Goal: Information Seeking & Learning: Learn about a topic

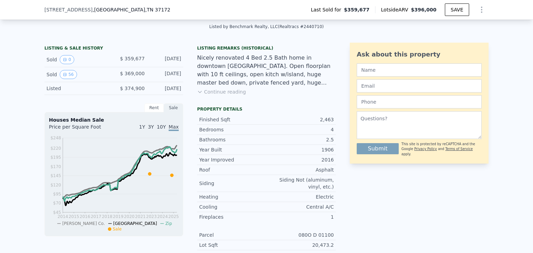
scroll to position [154, 0]
click at [219, 100] on div "Listing Remarks (Historical) Nicely renovated 4 Bed 2.5 Bath home in downtown […" at bounding box center [266, 74] width 139 height 58
click at [222, 94] on button "Continue reading" at bounding box center [221, 91] width 49 height 7
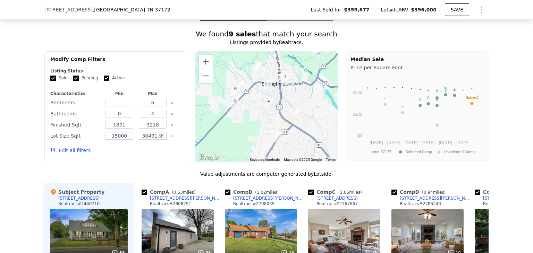
scroll to position [552, 0]
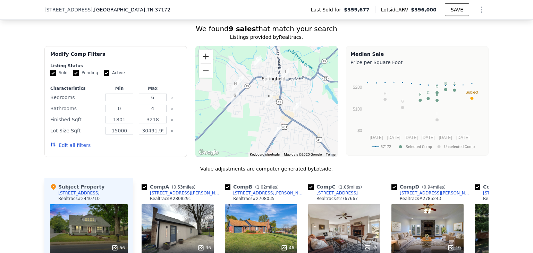
click at [204, 50] on button "Zoom in" at bounding box center [206, 57] width 14 height 14
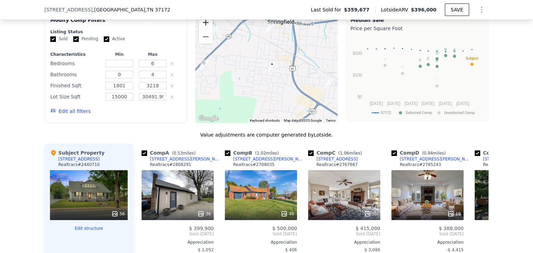
scroll to position [641, 0]
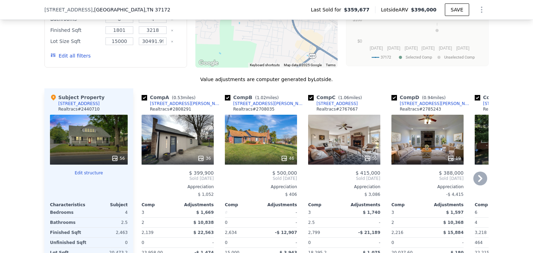
click at [186, 124] on div "36" at bounding box center [177, 140] width 72 height 50
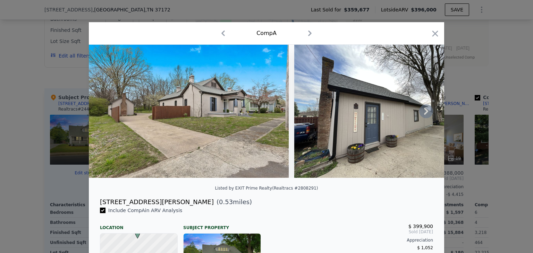
click at [240, 98] on img at bounding box center [189, 111] width 200 height 133
click at [308, 35] on icon "button" at bounding box center [309, 34] width 3 height 6
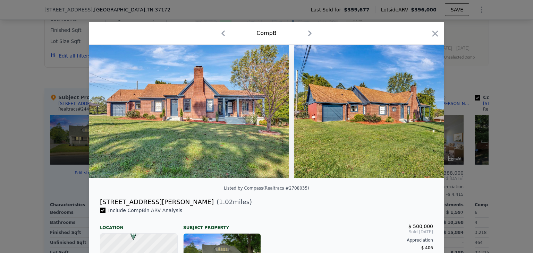
click at [221, 32] on icon "button" at bounding box center [222, 34] width 3 height 6
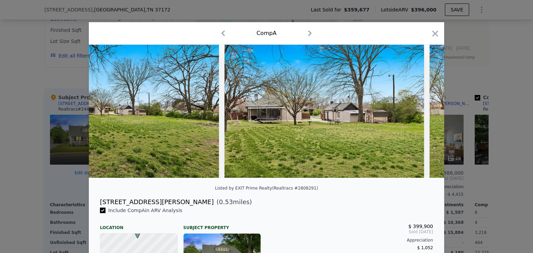
scroll to position [0, 6222]
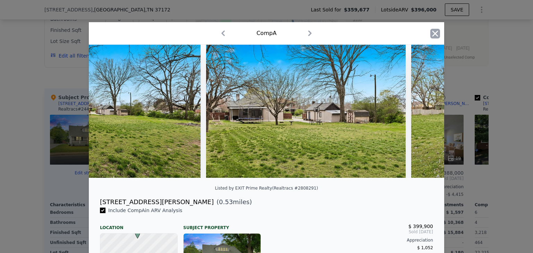
click at [432, 35] on icon "button" at bounding box center [435, 34] width 6 height 6
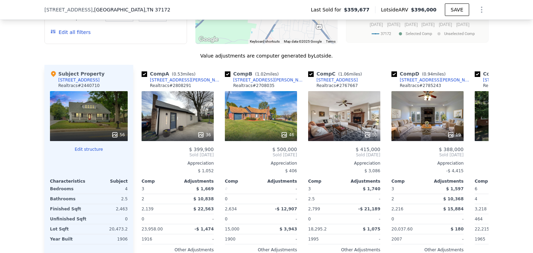
scroll to position [660, 0]
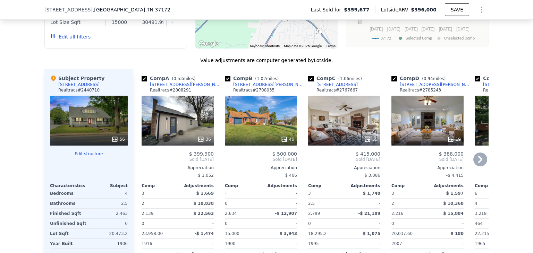
click at [175, 136] on div "36" at bounding box center [178, 139] width 66 height 7
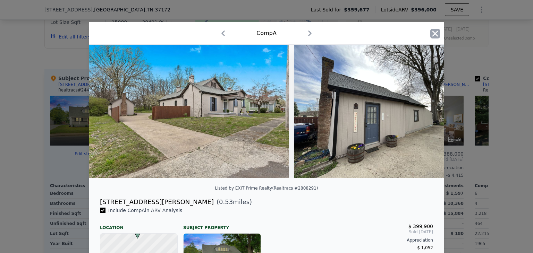
click at [432, 34] on icon "button" at bounding box center [435, 34] width 10 height 10
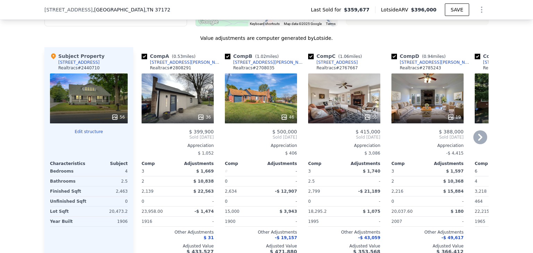
scroll to position [683, 0]
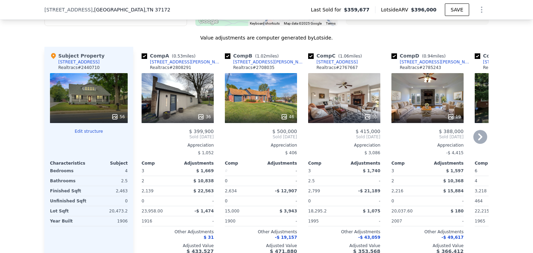
click at [175, 85] on div "36" at bounding box center [177, 98] width 72 height 50
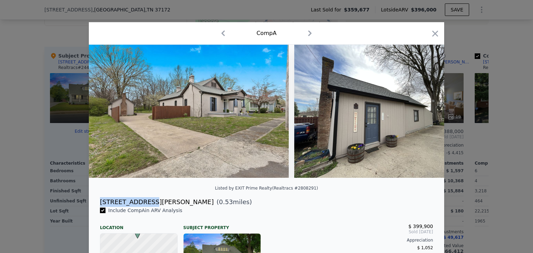
drag, startPoint x: 142, startPoint y: 208, endPoint x: 97, endPoint y: 207, distance: 45.4
click at [97, 207] on div "[STREET_ADDRESS][PERSON_NAME] ( 0.53 miles)" at bounding box center [266, 202] width 344 height 10
copy div "[STREET_ADDRESS][PERSON_NAME]"
click at [430, 35] on icon "button" at bounding box center [435, 34] width 10 height 10
